Goal: Task Accomplishment & Management: Use online tool/utility

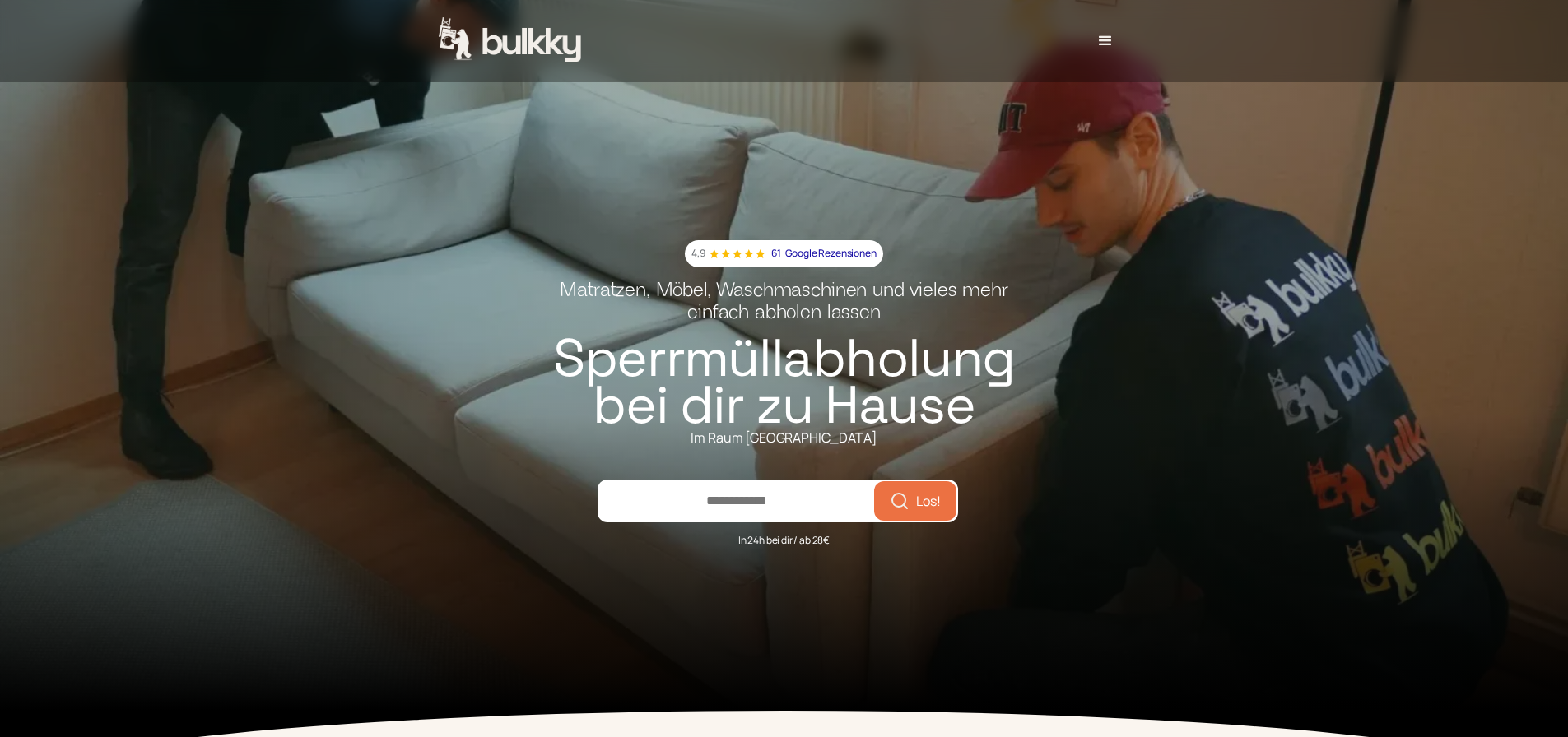
click at [766, 514] on input "number" at bounding box center [736, 501] width 275 height 40
type input "*****"
click at [877, 484] on button "Los!" at bounding box center [915, 500] width 76 height 33
